Goal: Task Accomplishment & Management: Complete application form

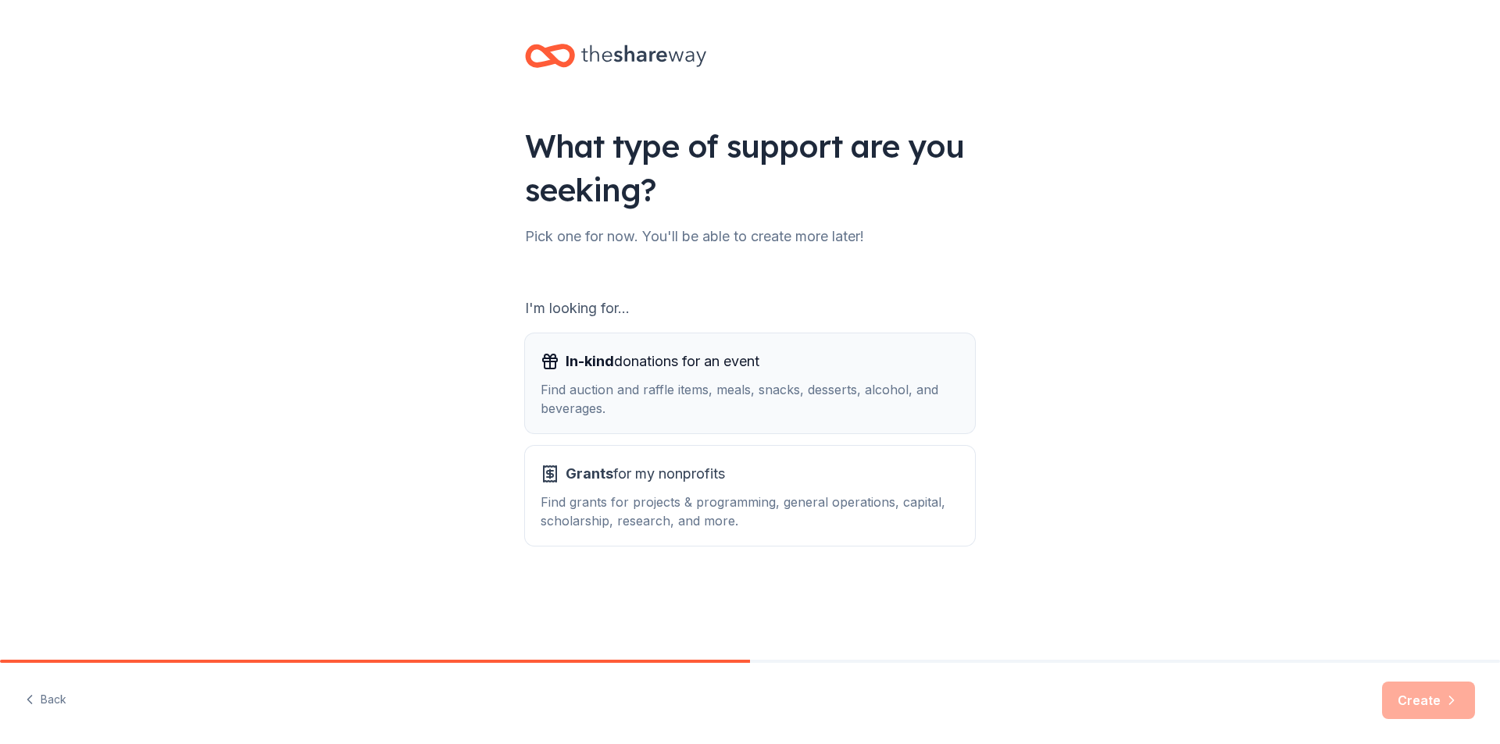
click at [662, 373] on span "In-kind donations for an event" at bounding box center [663, 361] width 194 height 25
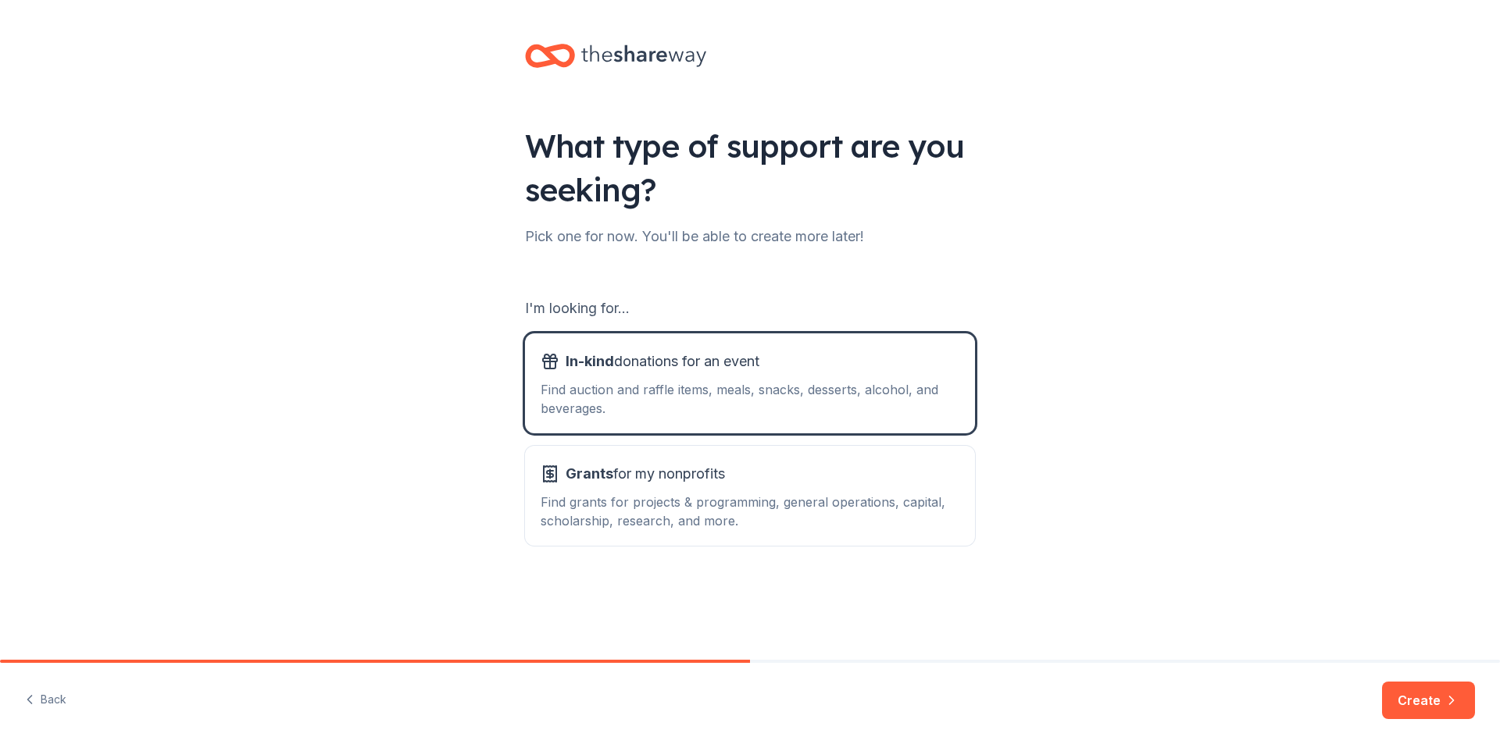
click at [1062, 500] on div "Back Create" at bounding box center [750, 703] width 1500 height 81
click at [610, 385] on div "Find auction and raffle items, meals, snacks, desserts, alcohol, and beverages." at bounding box center [750, 398] width 419 height 37
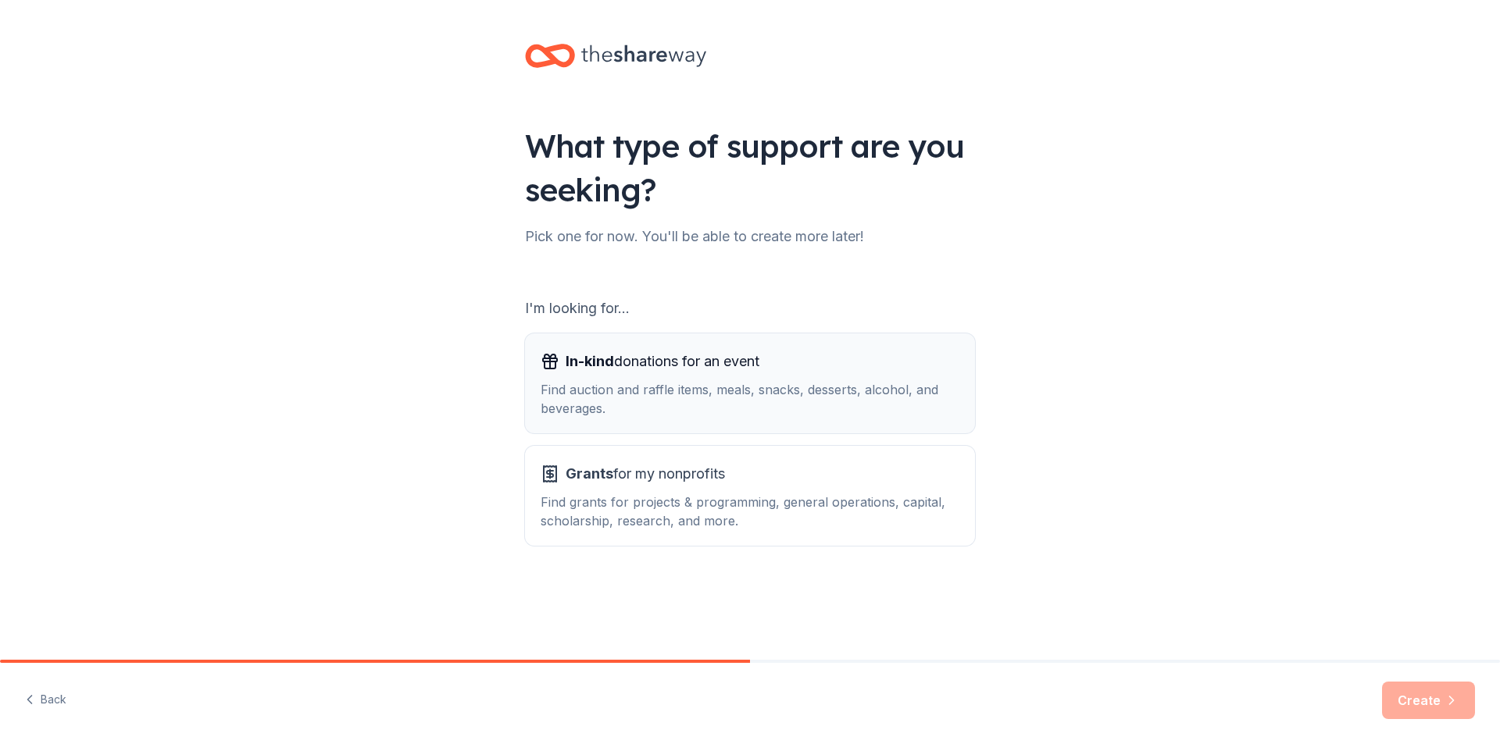
click at [644, 366] on span "In-kind donations for an event" at bounding box center [663, 361] width 194 height 25
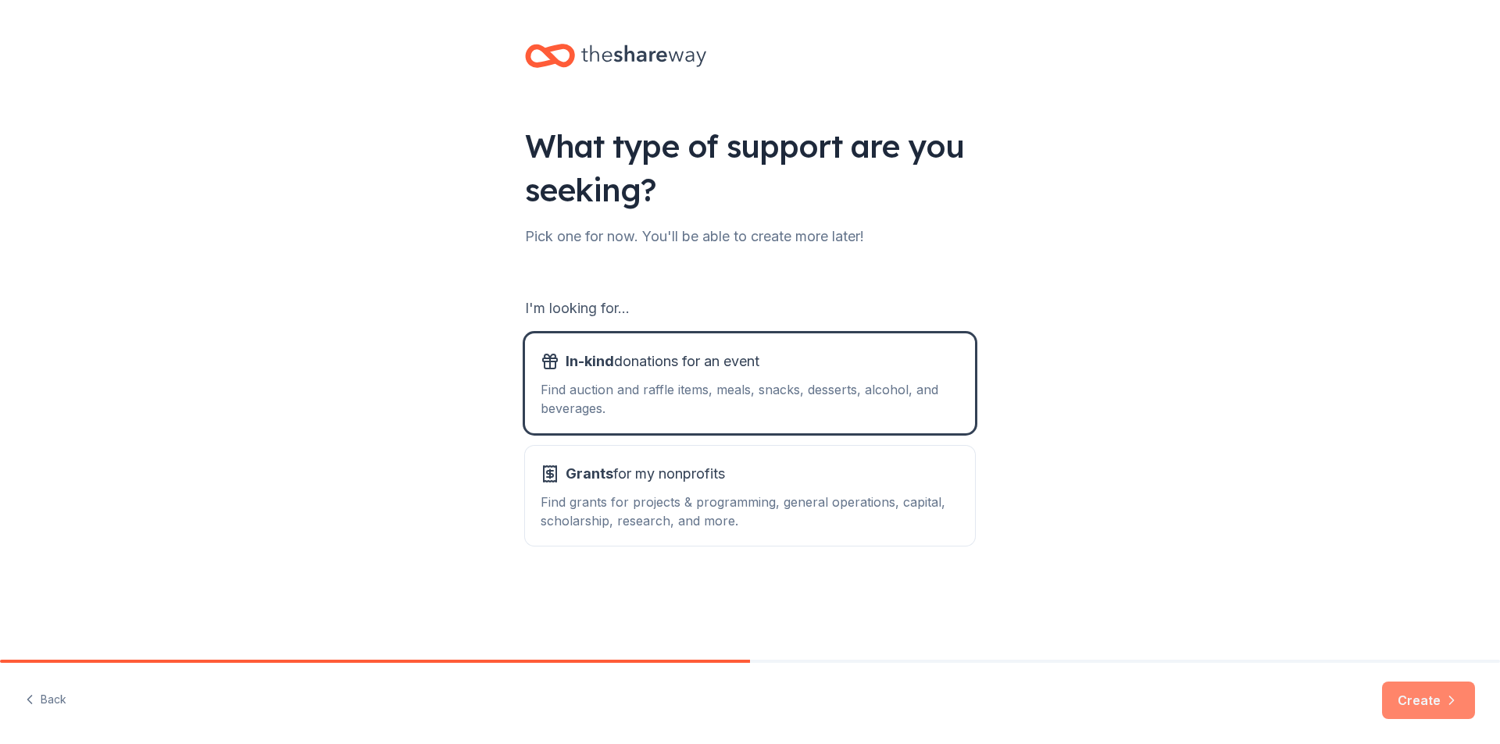
click at [1419, 707] on button "Create" at bounding box center [1428, 700] width 93 height 37
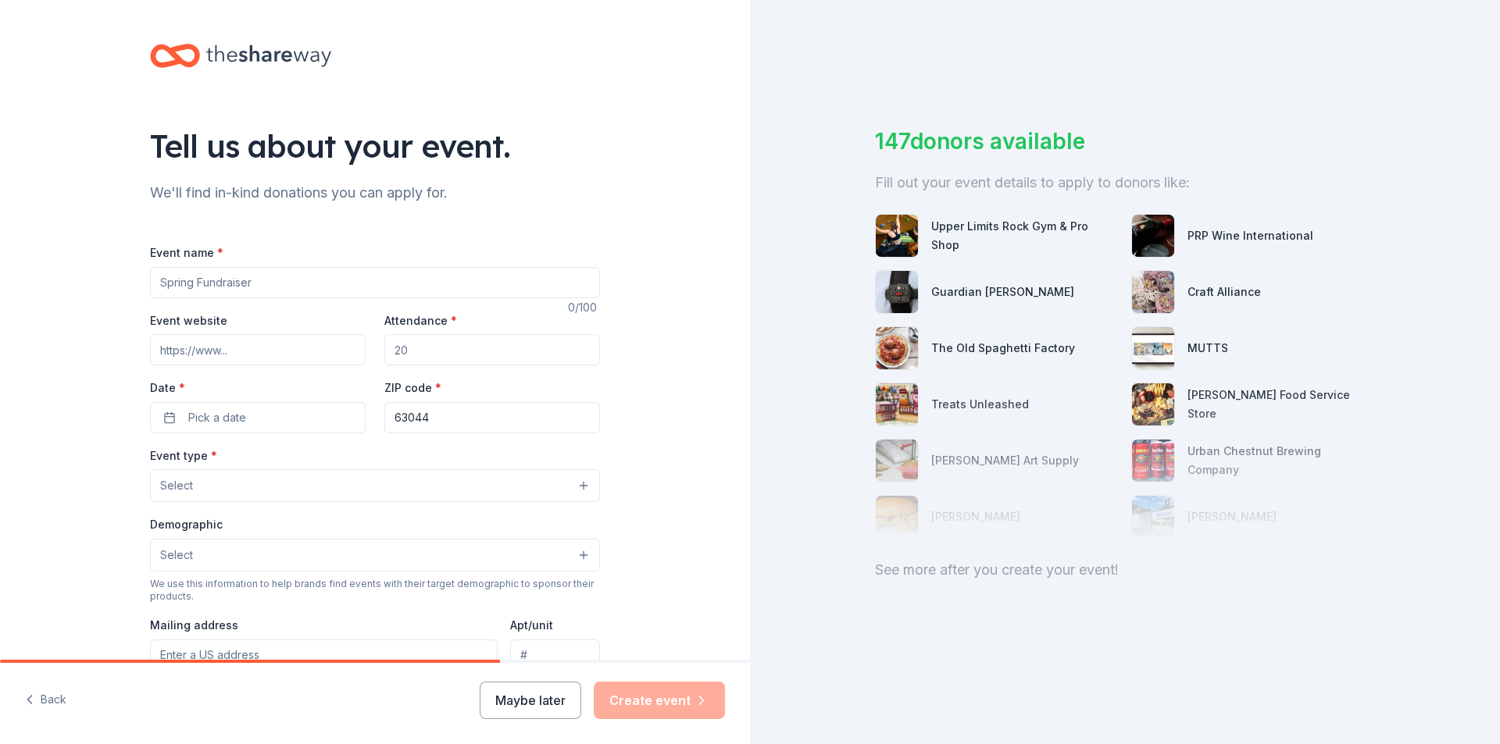
click at [268, 284] on input "Event name *" at bounding box center [375, 282] width 450 height 31
type input "Voices and Vocations"
click at [241, 347] on input "Event website" at bounding box center [258, 349] width 216 height 31
click at [419, 348] on input "Attendance *" at bounding box center [492, 349] width 216 height 31
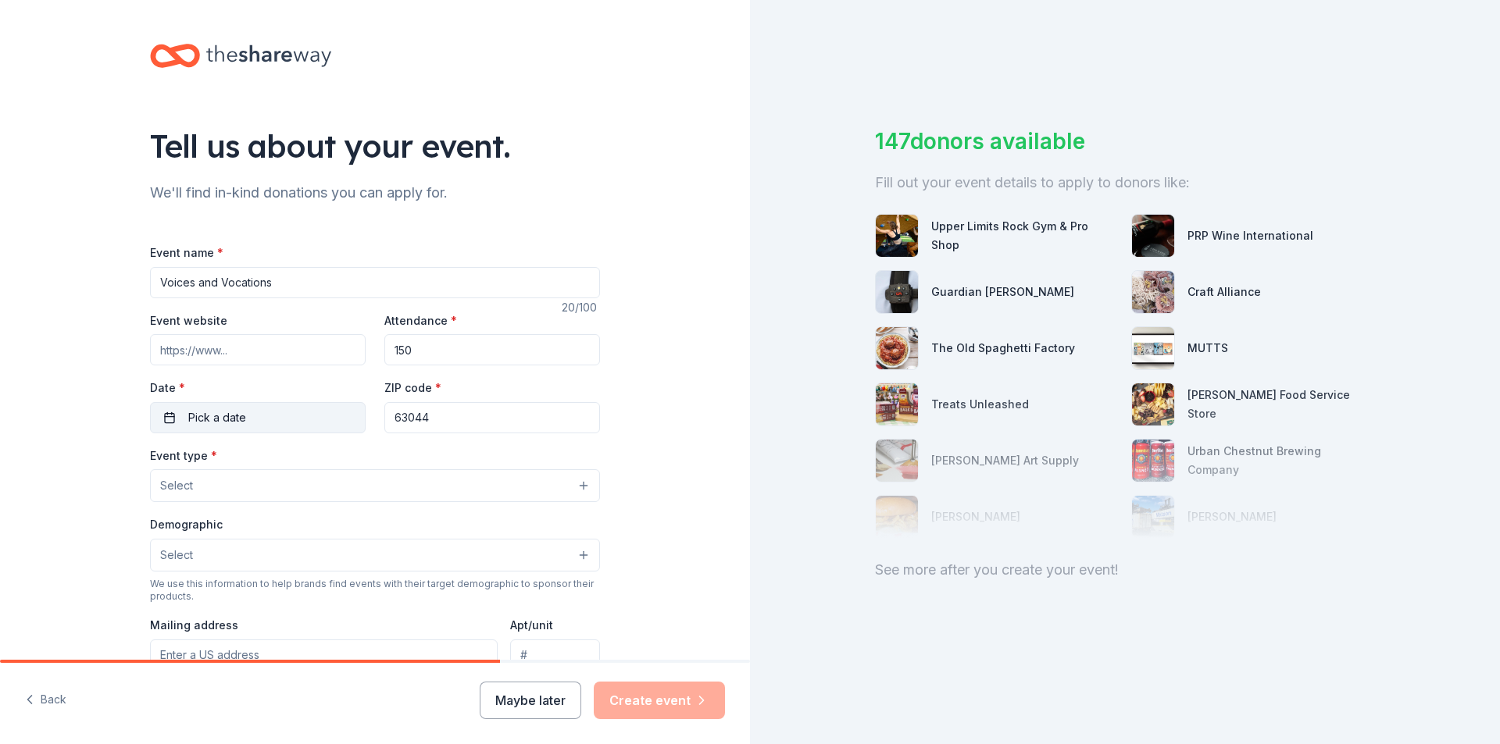
type input "150"
click at [247, 422] on button "Pick a date" at bounding box center [258, 417] width 216 height 31
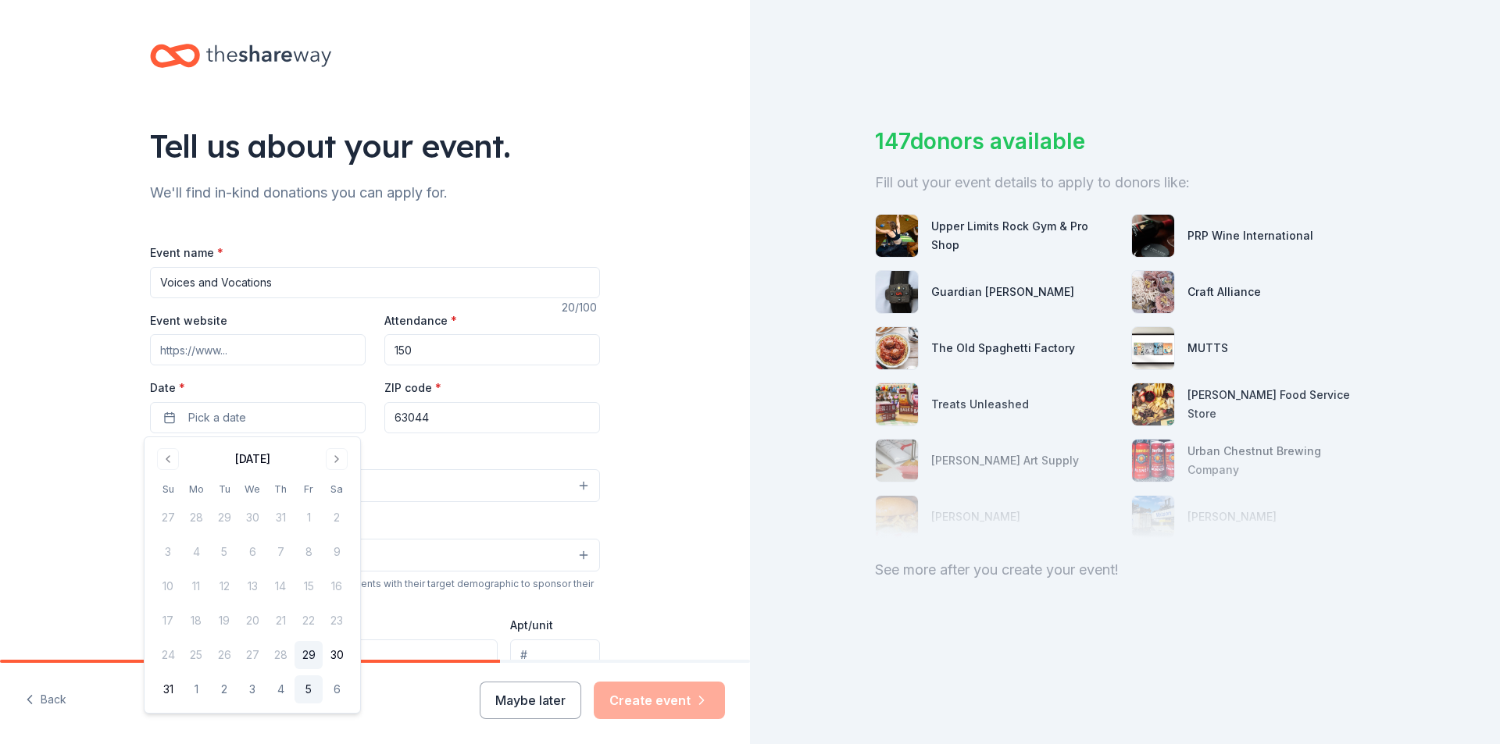
click at [310, 691] on button "5" at bounding box center [308, 690] width 28 height 28
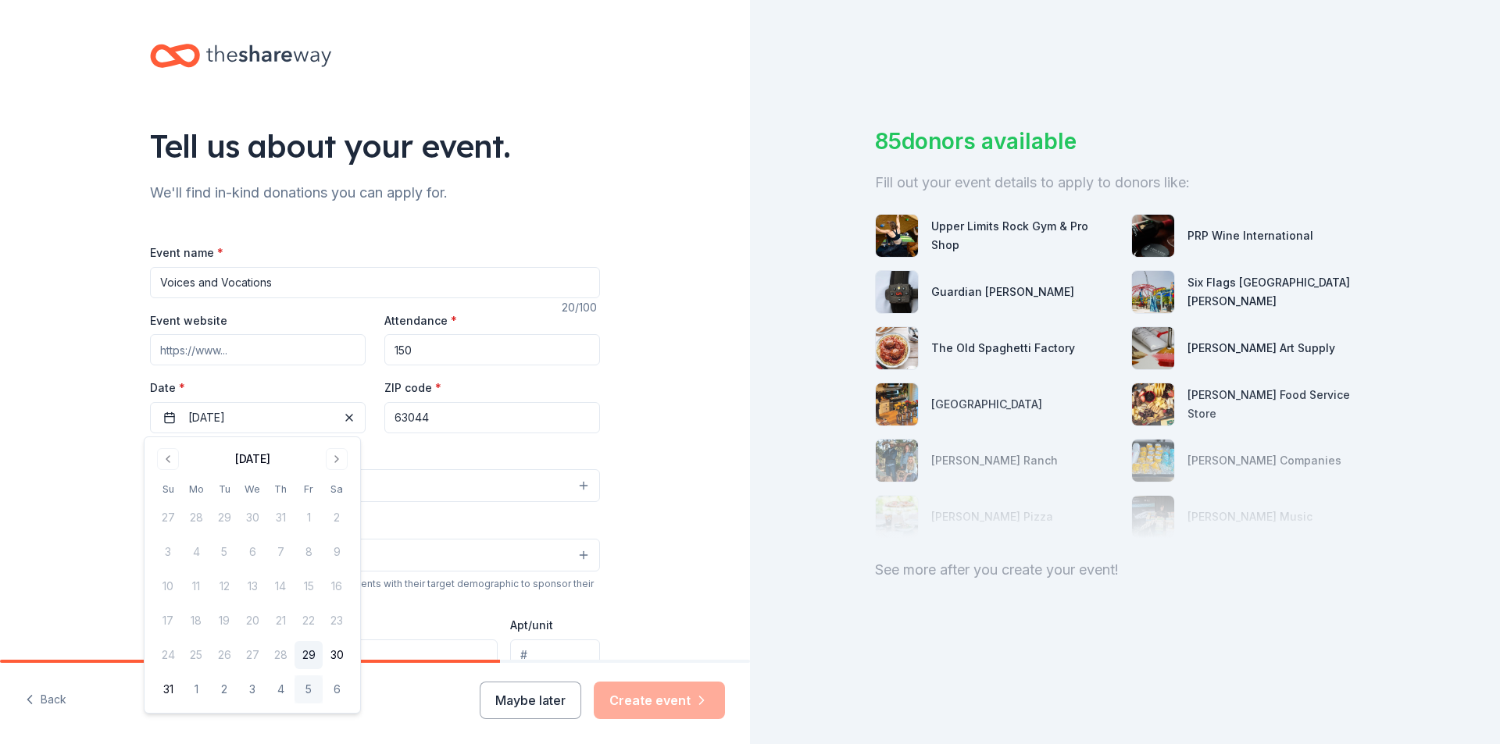
click at [634, 426] on div "Tell us about your event. We'll find in-kind donations you can apply for. Event…" at bounding box center [375, 520] width 750 height 1040
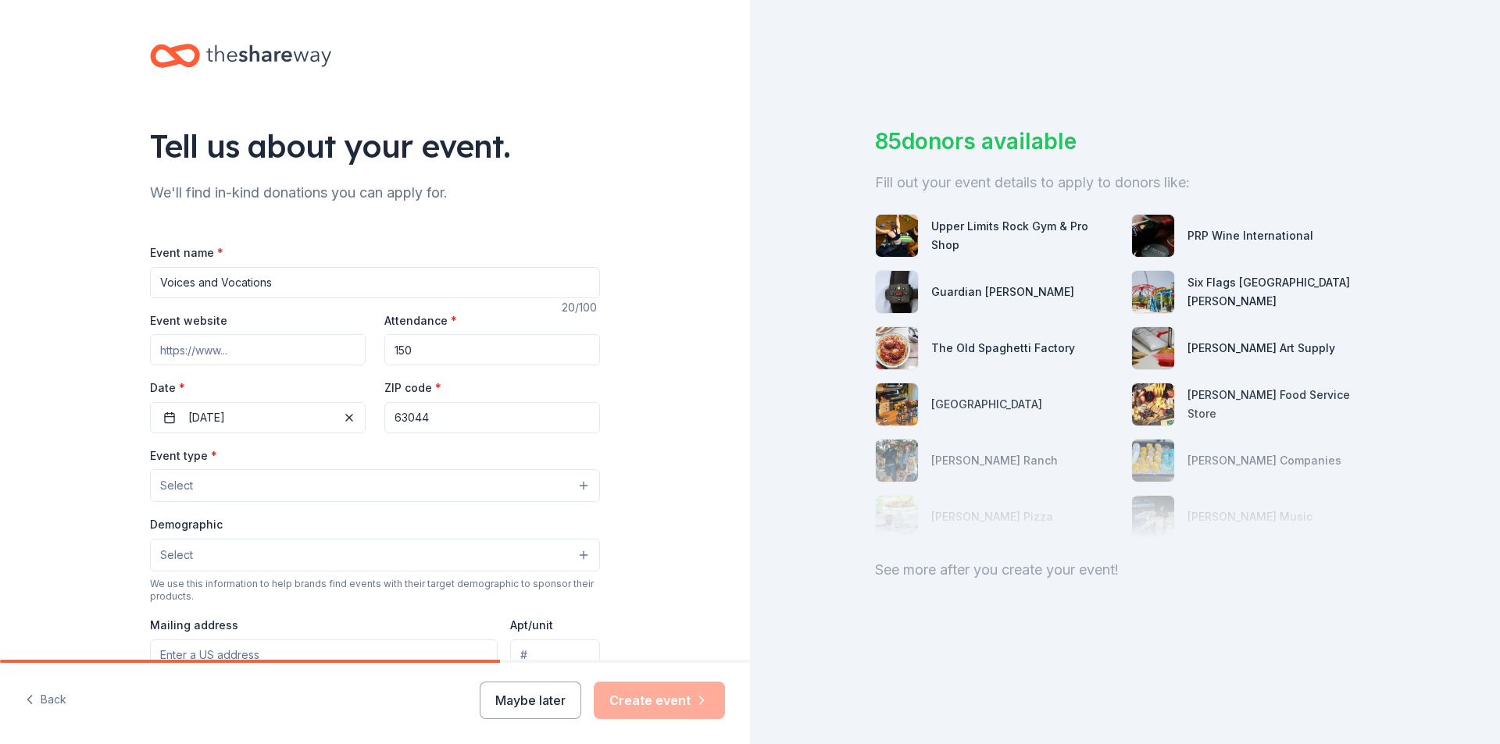
click at [440, 476] on button "Select" at bounding box center [375, 485] width 450 height 33
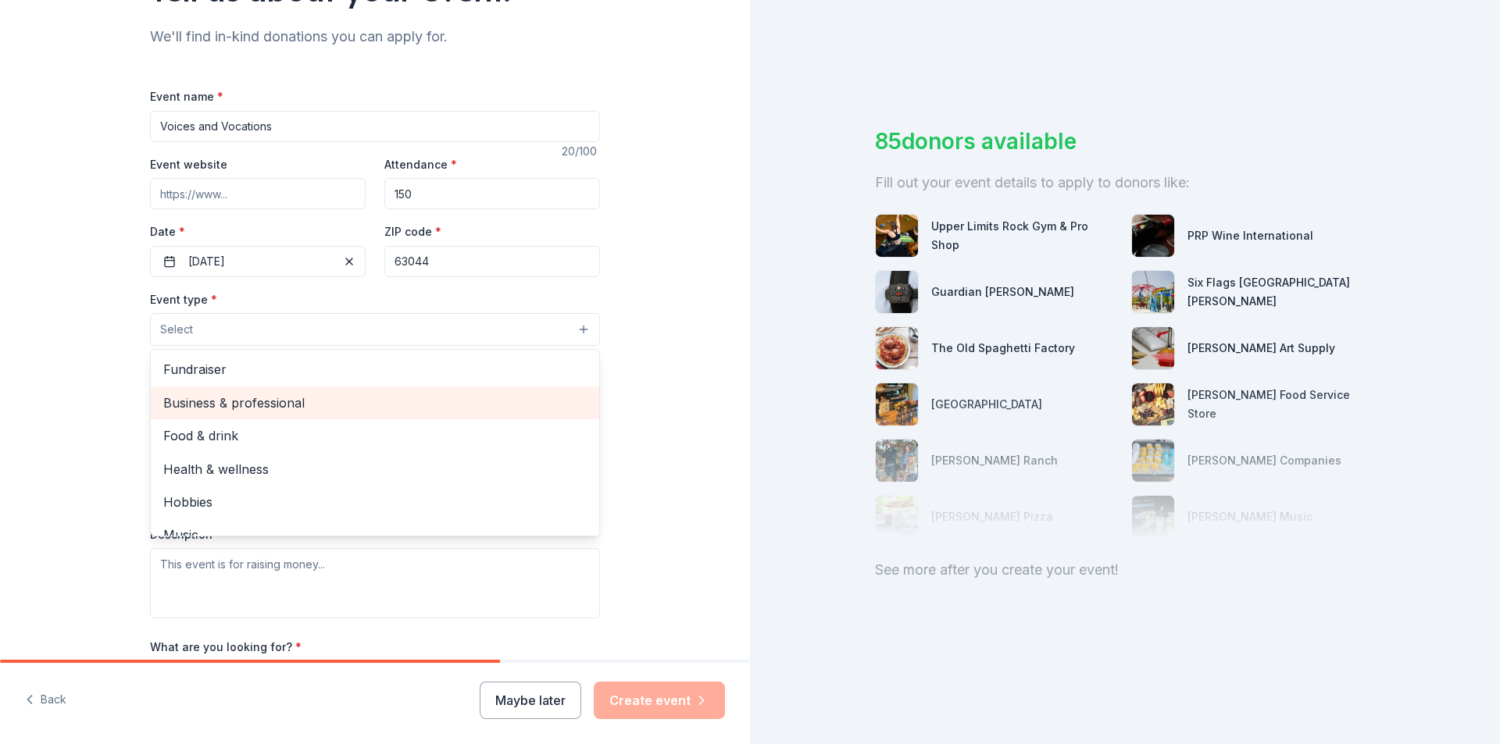
click at [216, 405] on span "Business & professional" at bounding box center [374, 403] width 423 height 20
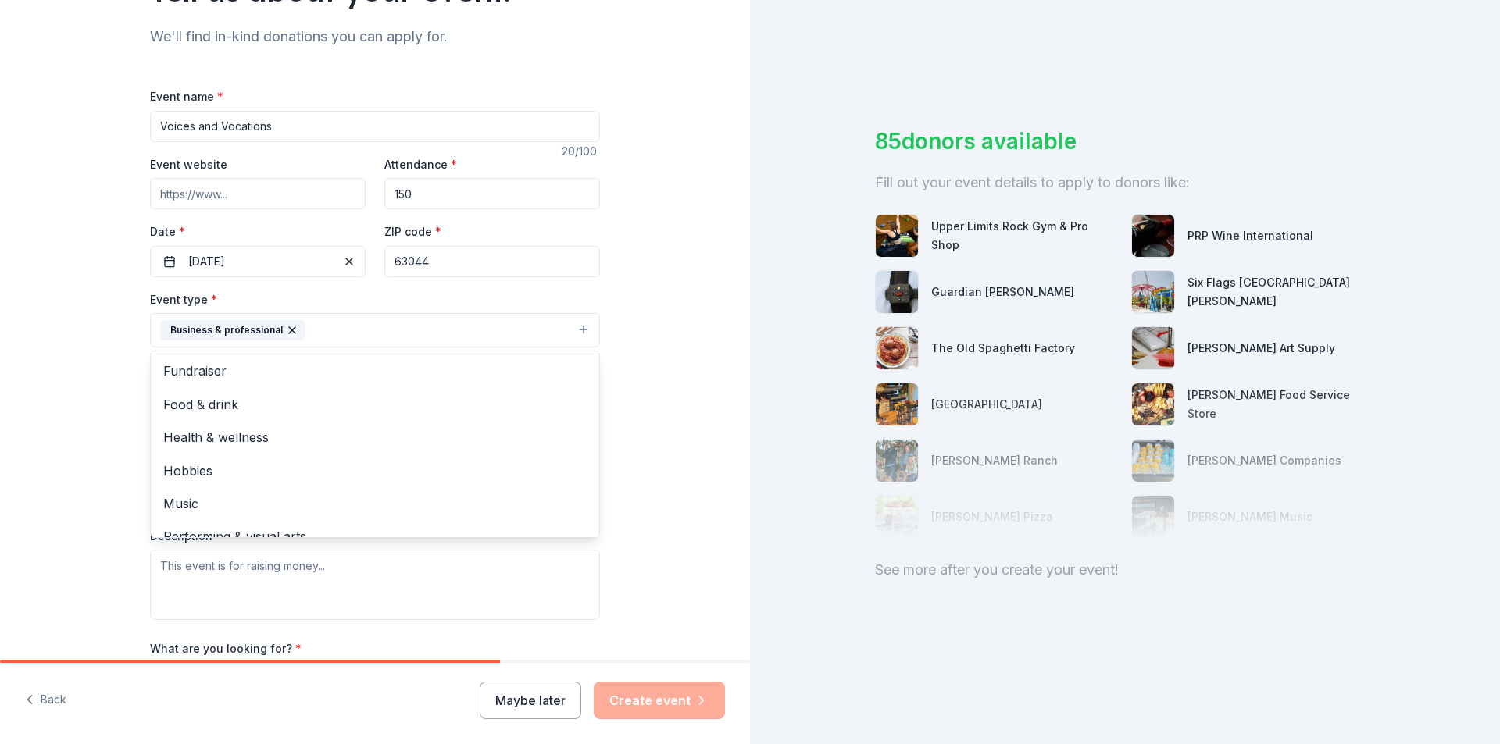
click at [703, 391] on div "Tell us about your event. We'll find in-kind donations you can apply for. Event…" at bounding box center [375, 364] width 750 height 1041
click at [468, 405] on button "Select" at bounding box center [375, 400] width 450 height 33
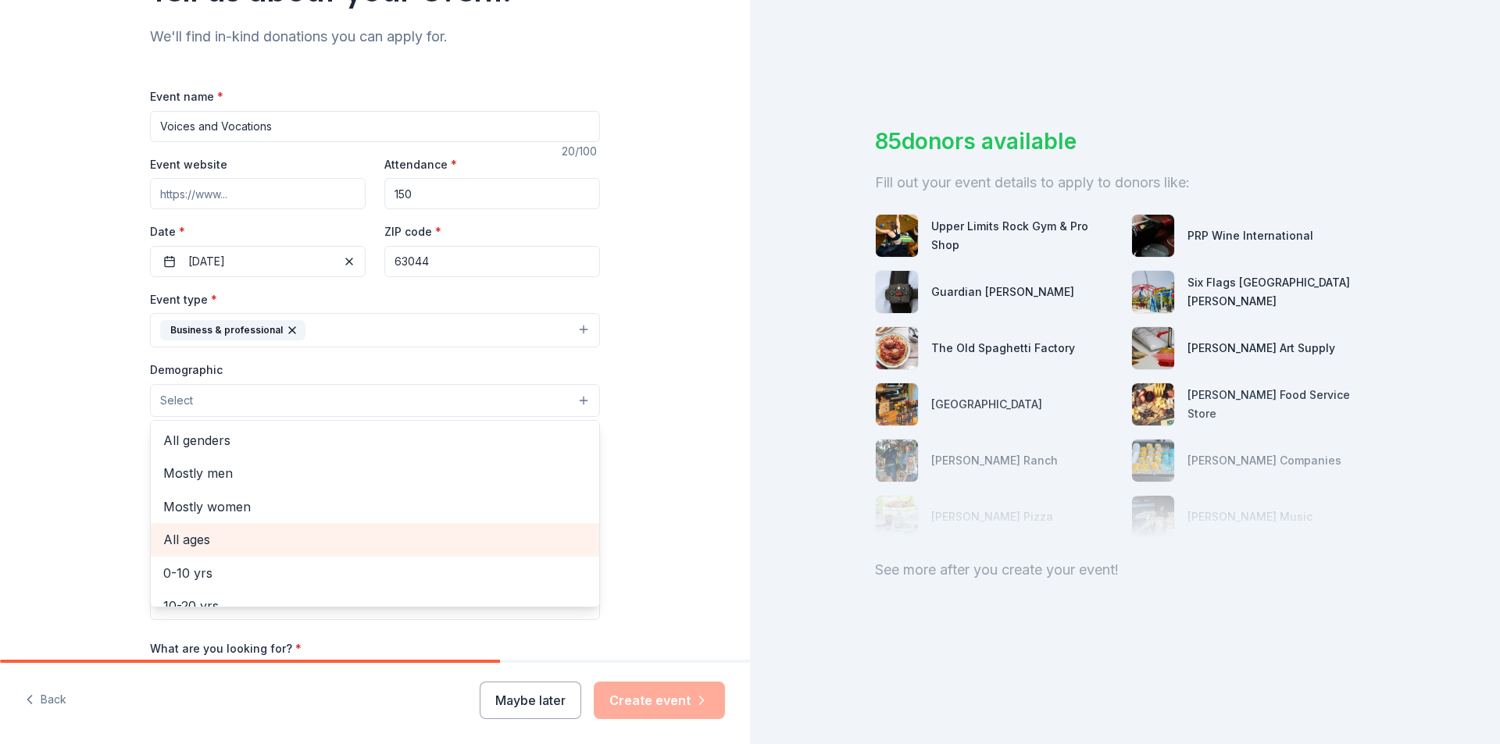
click at [227, 540] on span "All ages" at bounding box center [374, 540] width 423 height 20
click at [673, 391] on div "Tell us about your event. We'll find in-kind donations you can apply for. Event…" at bounding box center [375, 365] width 750 height 1043
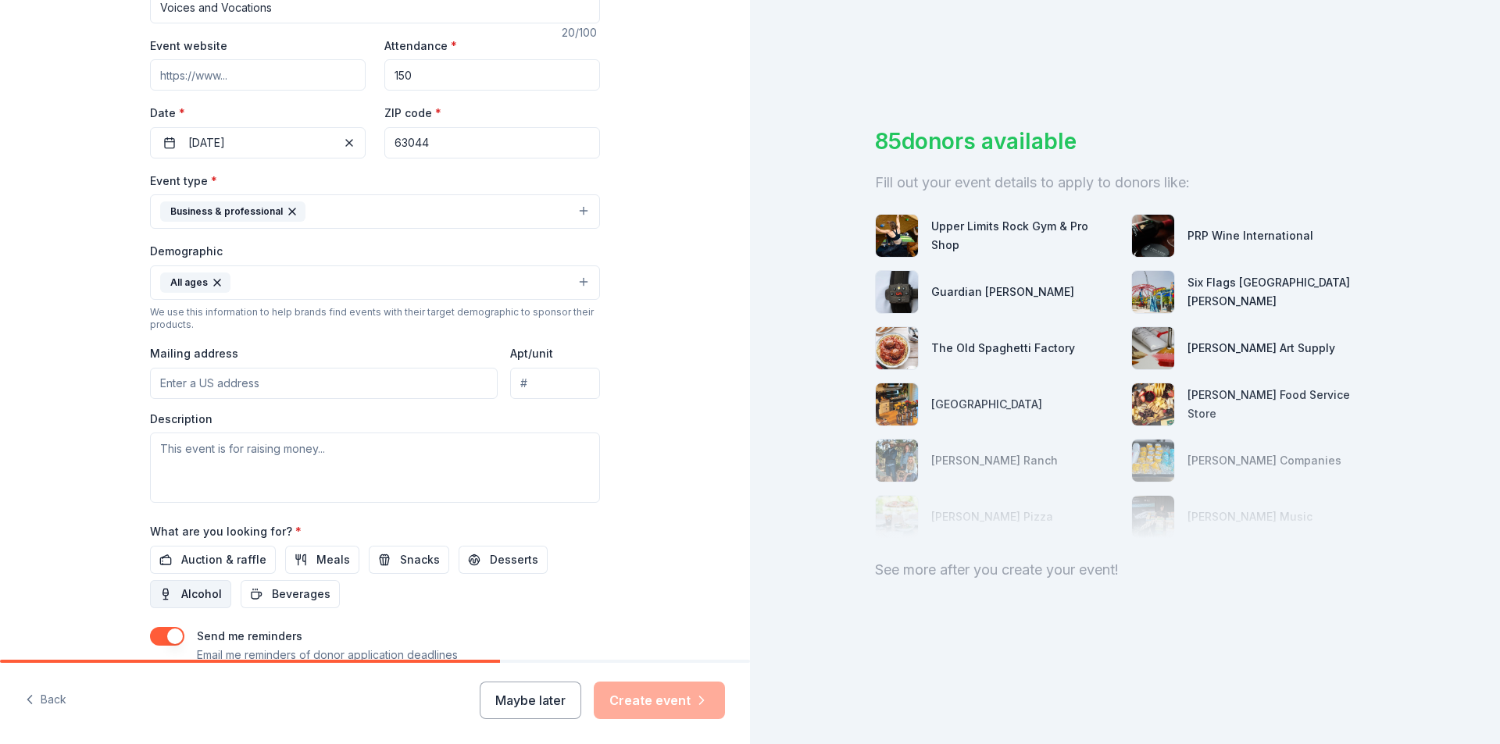
scroll to position [312, 0]
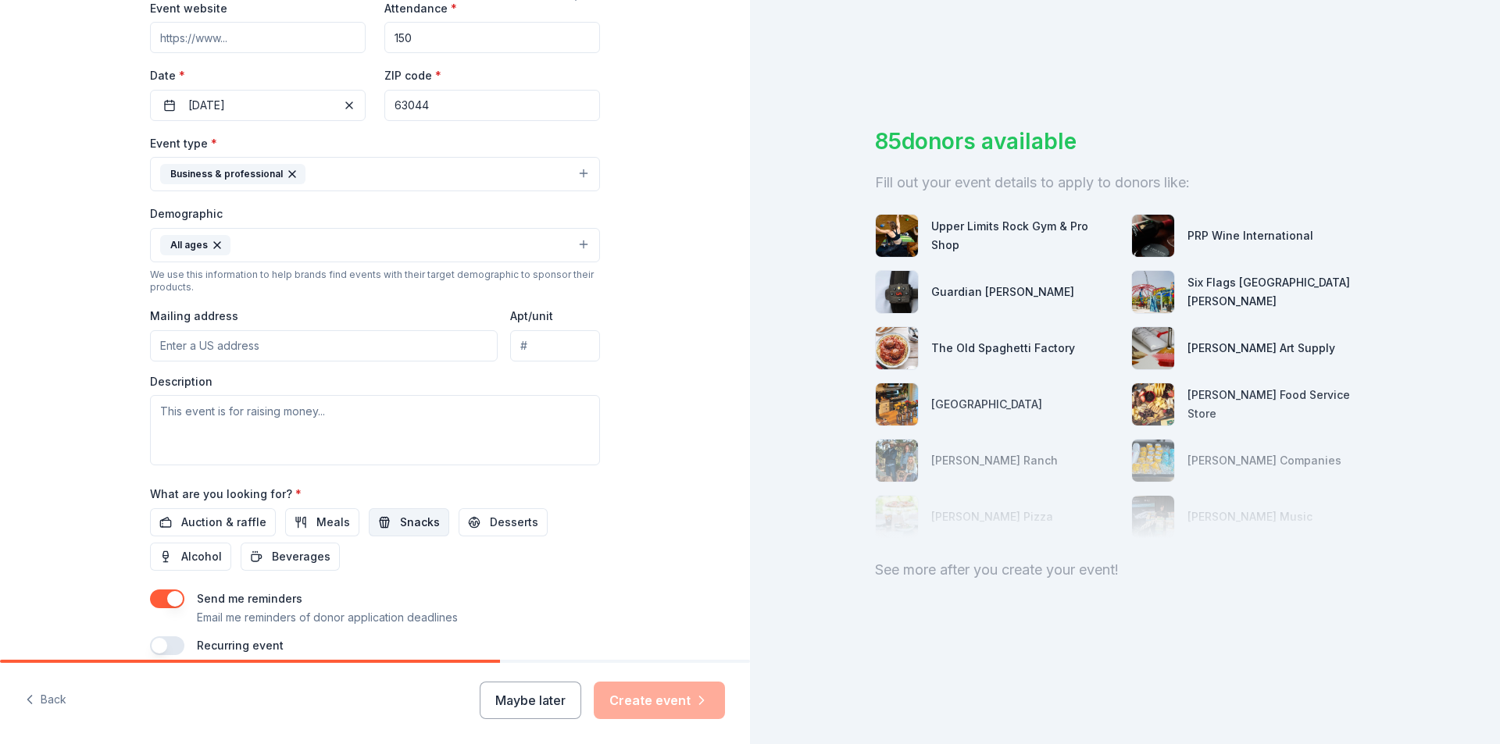
click at [403, 524] on span "Snacks" at bounding box center [420, 522] width 40 height 19
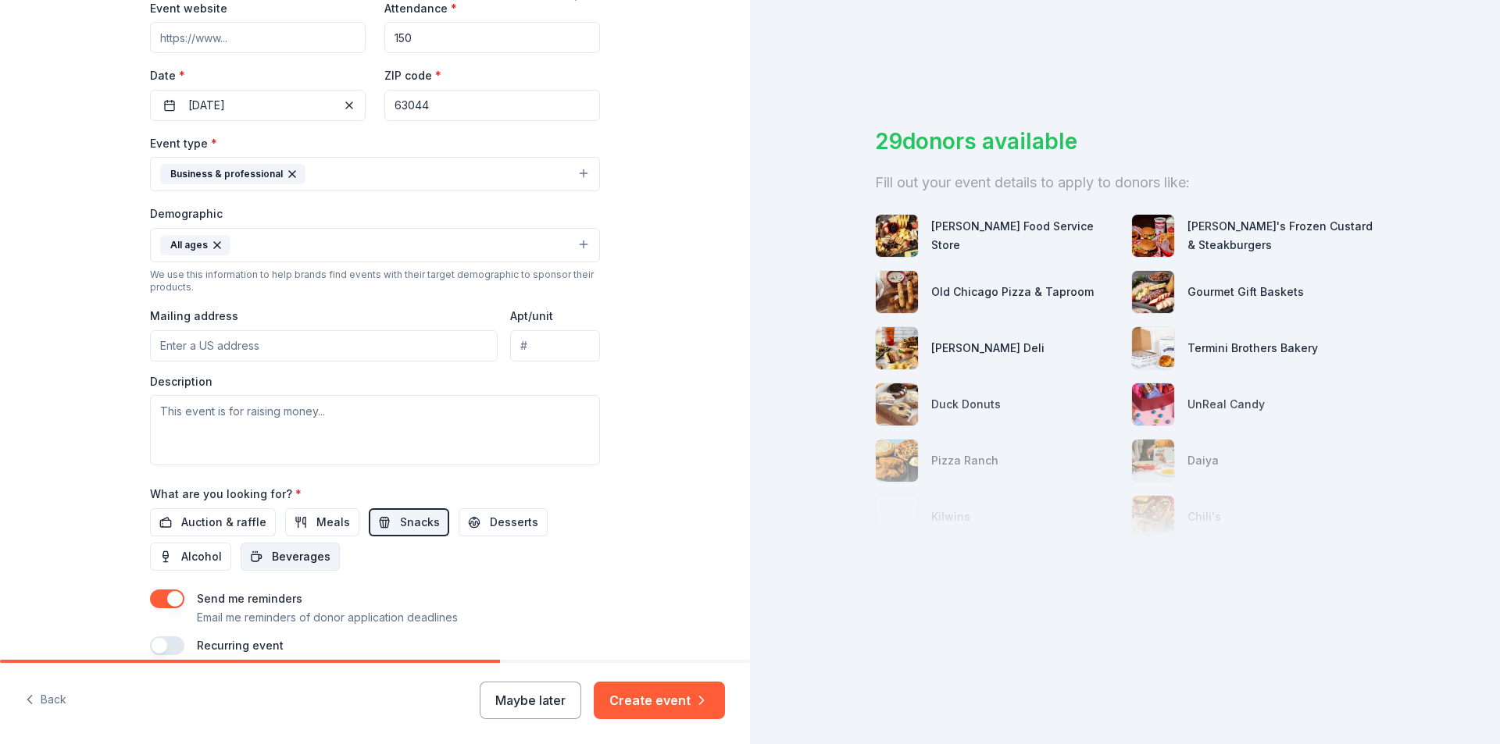
click at [307, 558] on span "Beverages" at bounding box center [301, 557] width 59 height 19
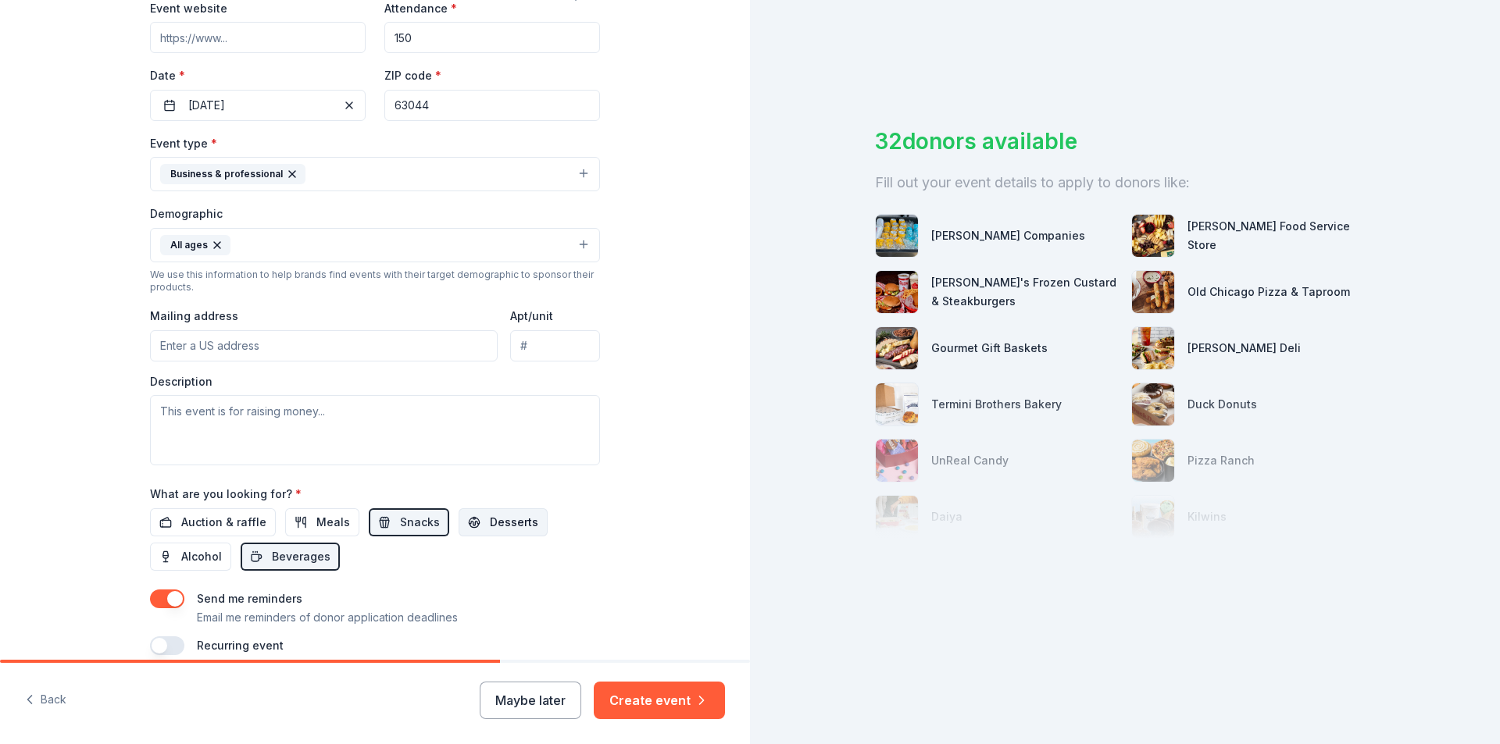
click at [497, 520] on span "Desserts" at bounding box center [514, 522] width 48 height 19
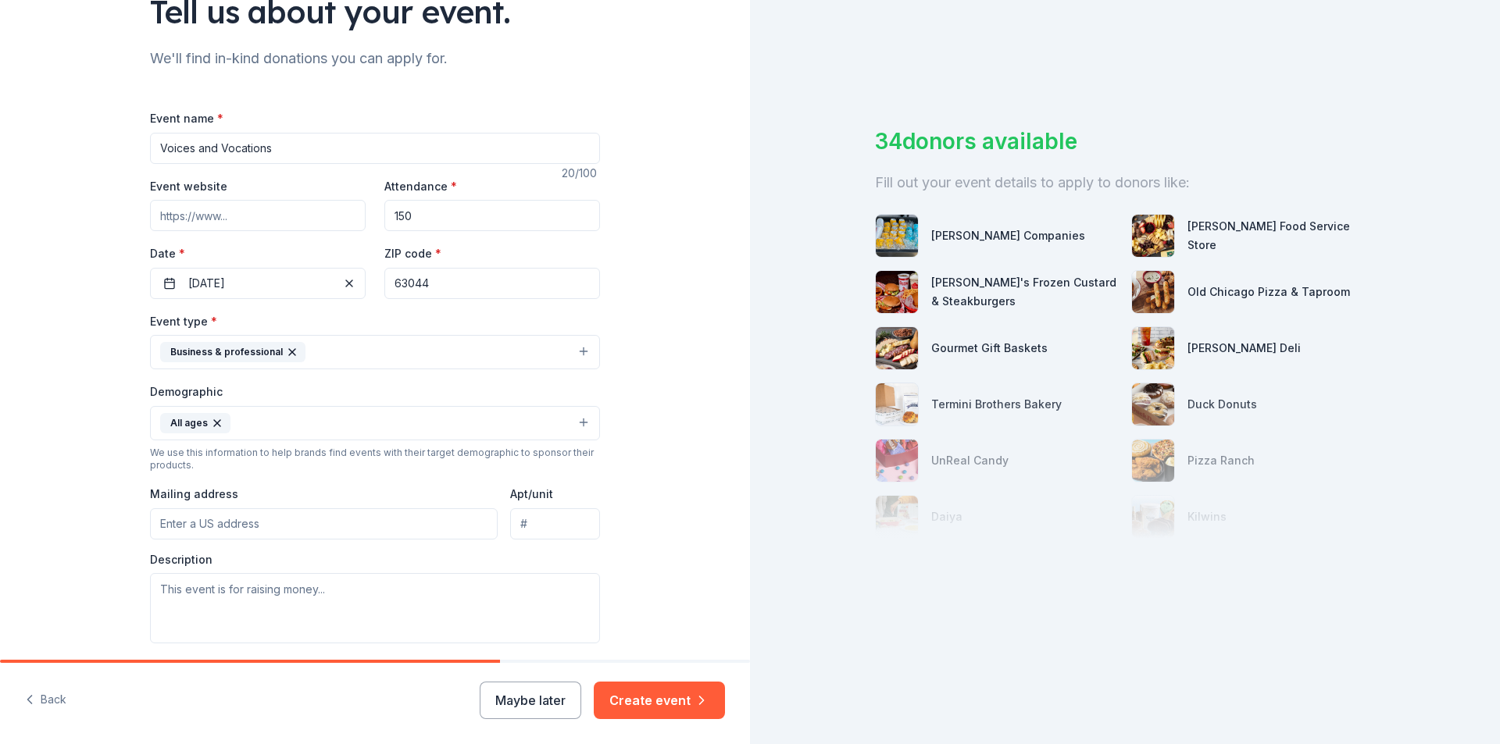
scroll to position [0, 0]
